Goal: Information Seeking & Learning: Learn about a topic

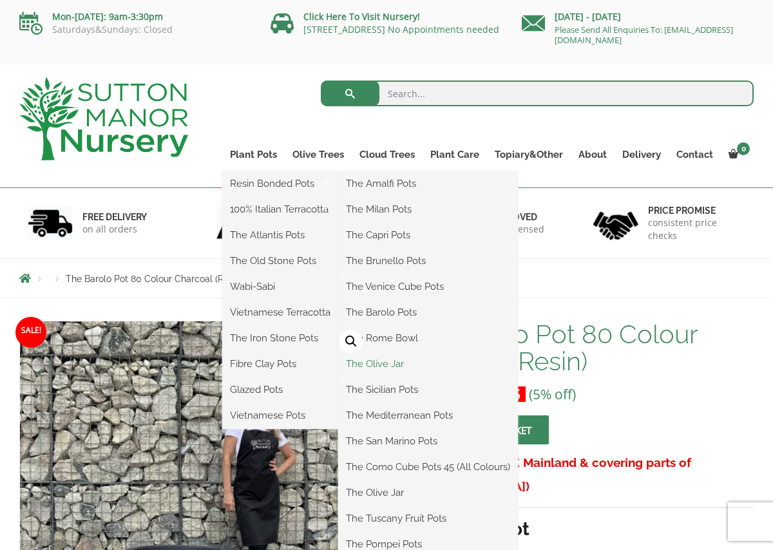
click at [384, 365] on link "The Olive Jar" at bounding box center [428, 363] width 180 height 19
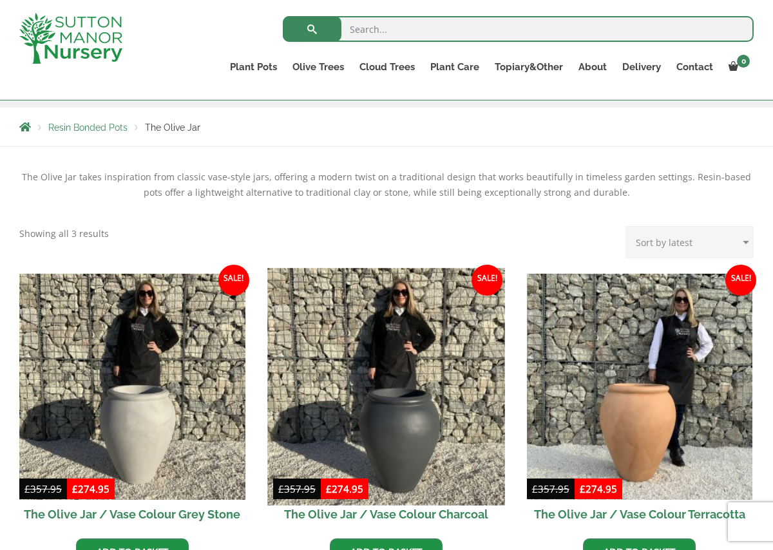
scroll to position [196, 0]
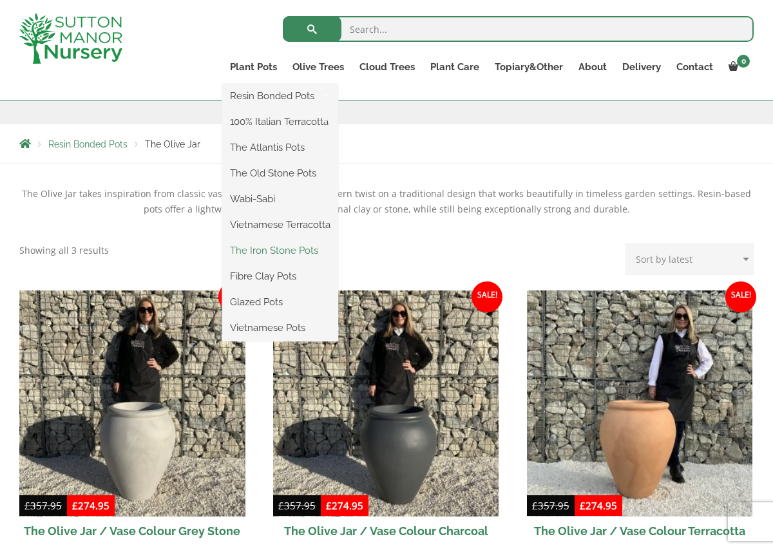
click at [291, 249] on link "The Iron Stone Pots" at bounding box center [280, 250] width 116 height 19
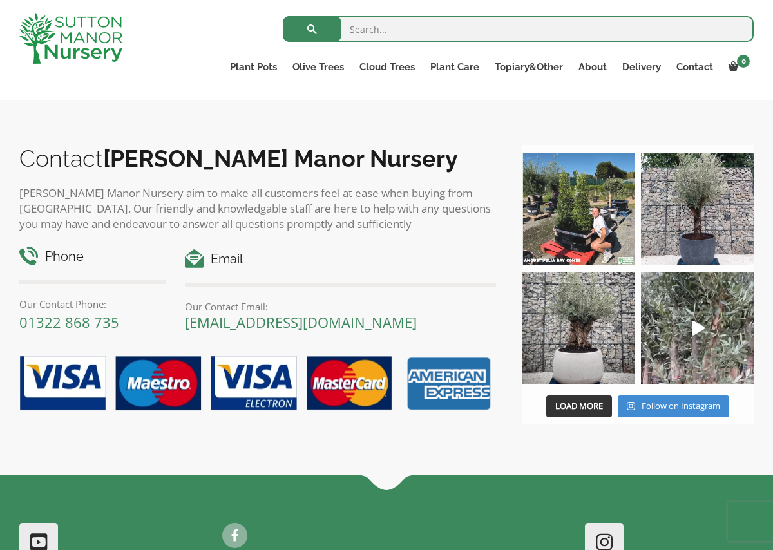
scroll to position [1162, 0]
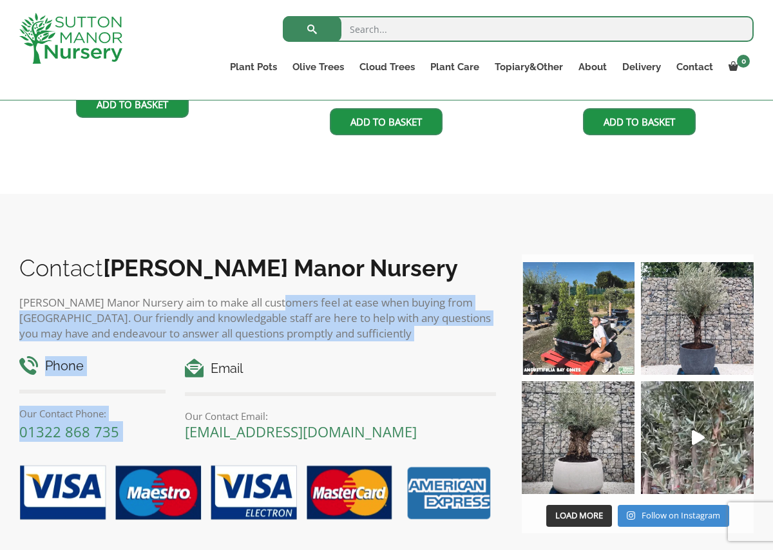
click at [278, 302] on div "Contact Sutton Manor Nursery Sutton Manor Nursery aim to make all customers fee…" at bounding box center [257, 391] width 477 height 274
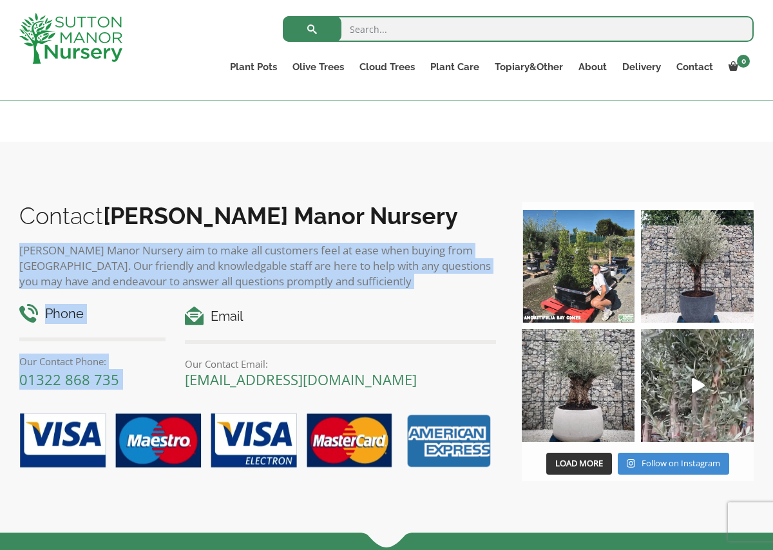
click at [277, 302] on div "Phone Our Contact Phone: 01322 868 735 Email Our Contact Email: enquiries@sutto…" at bounding box center [258, 340] width 496 height 99
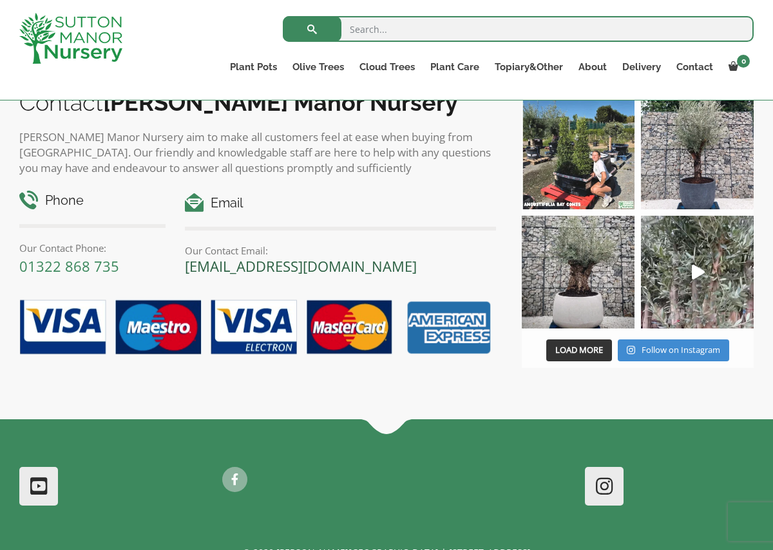
scroll to position [1215, 0]
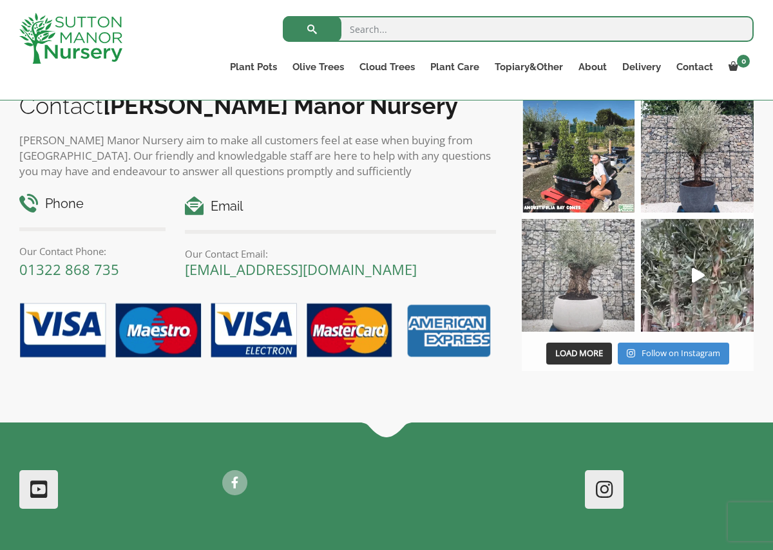
click at [586, 281] on img at bounding box center [578, 275] width 113 height 113
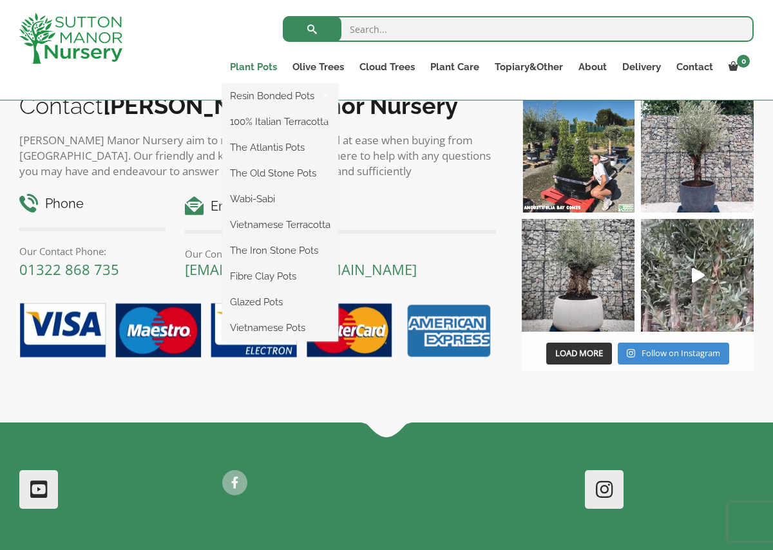
click at [253, 67] on link "Plant Pots" at bounding box center [253, 67] width 62 height 18
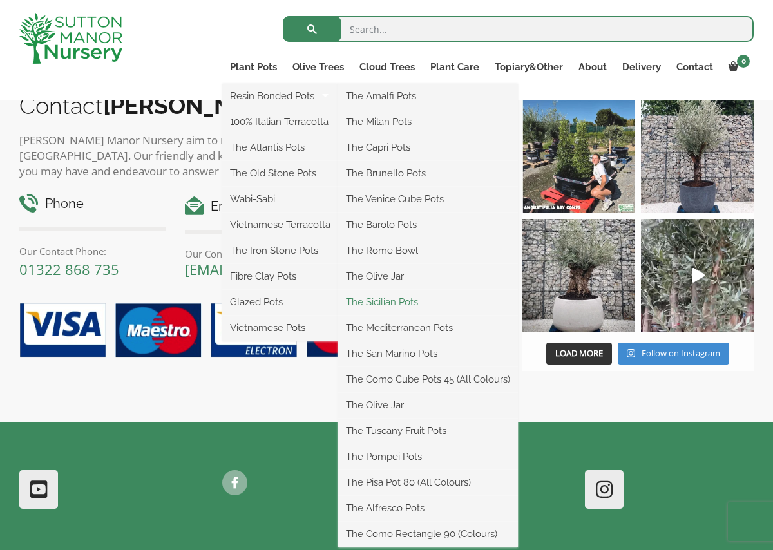
click at [388, 303] on link "The Sicilian Pots" at bounding box center [428, 301] width 180 height 19
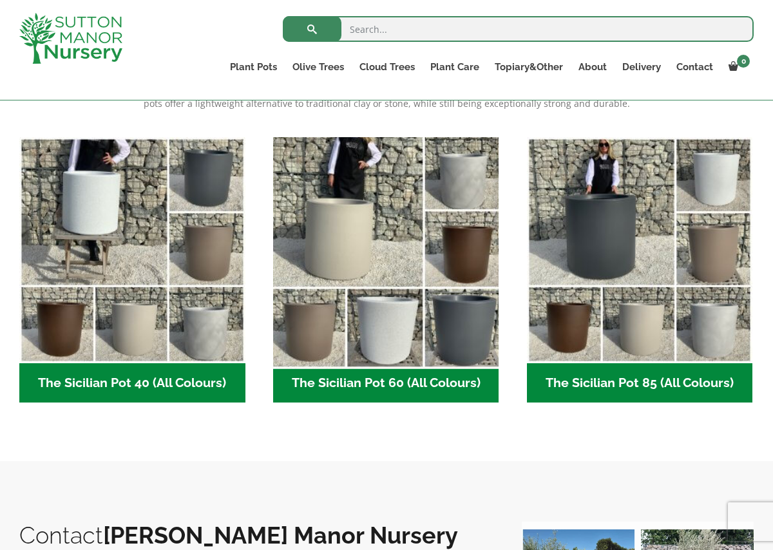
scroll to position [300, 0]
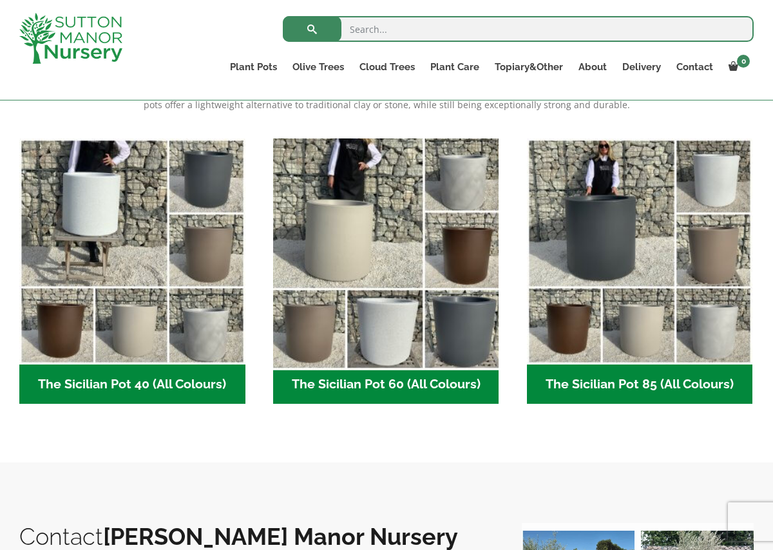
click at [369, 250] on img "Visit product category The Sicilian Pot 60 (All Colours)" at bounding box center [385, 251] width 237 height 237
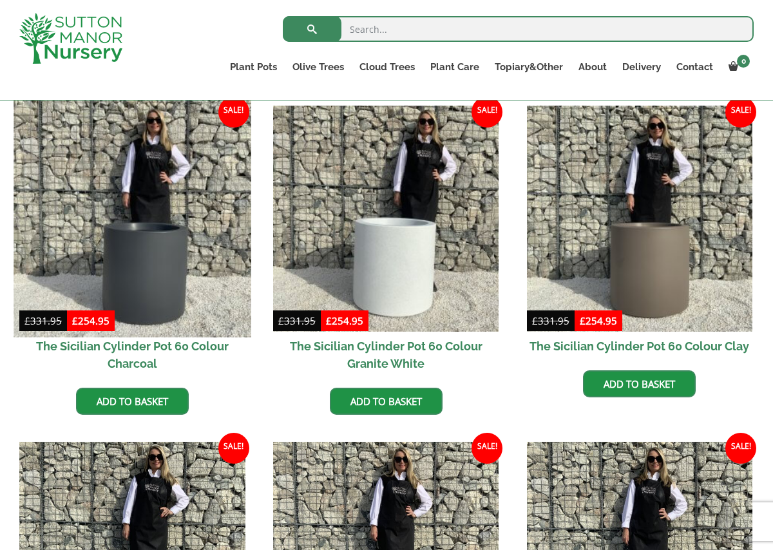
scroll to position [321, 0]
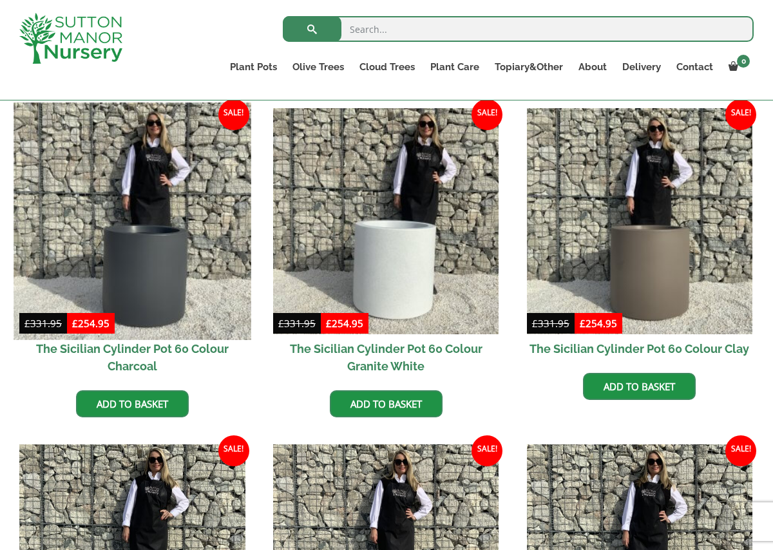
click at [163, 256] on img at bounding box center [132, 220] width 237 height 237
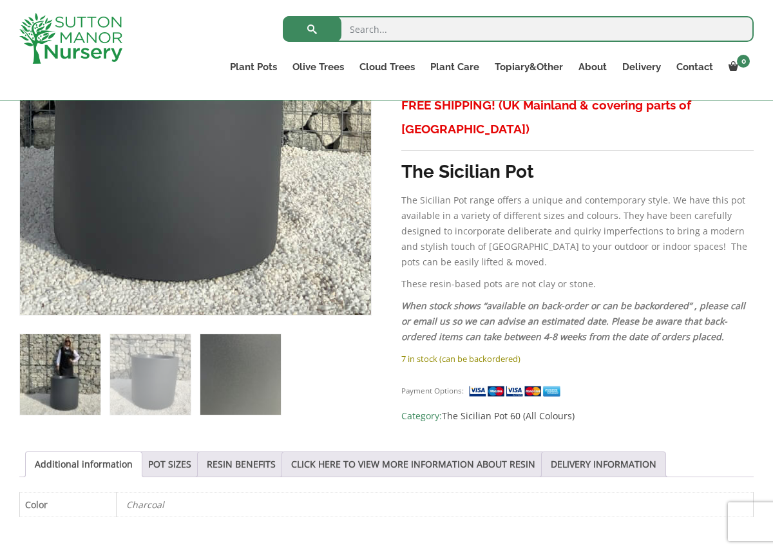
scroll to position [478, 0]
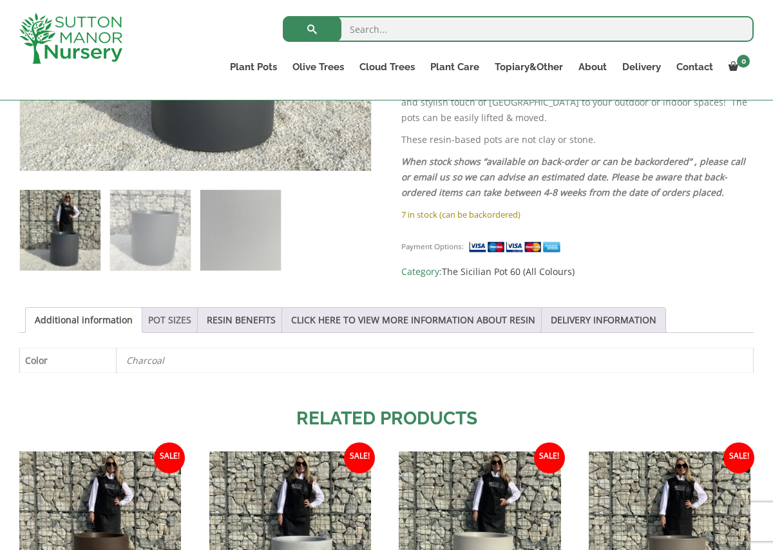
click at [172, 323] on link "POT SIZES" at bounding box center [169, 320] width 43 height 24
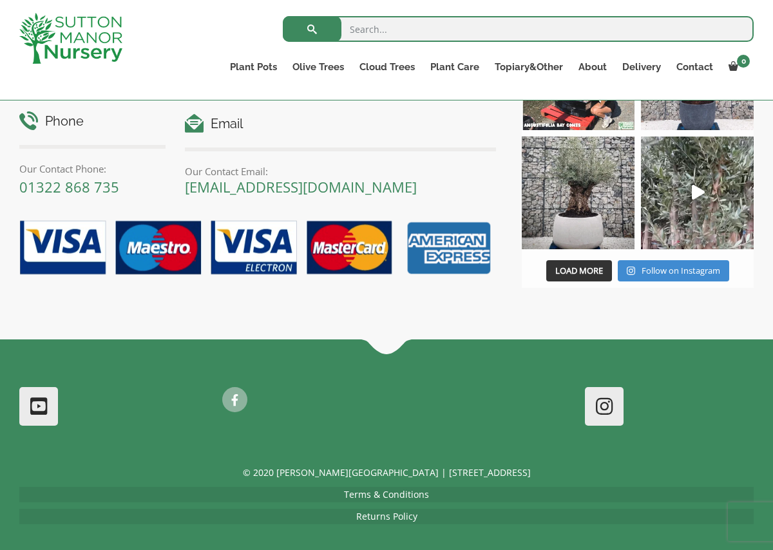
scroll to position [1599, 0]
